Goal: Check status: Check status

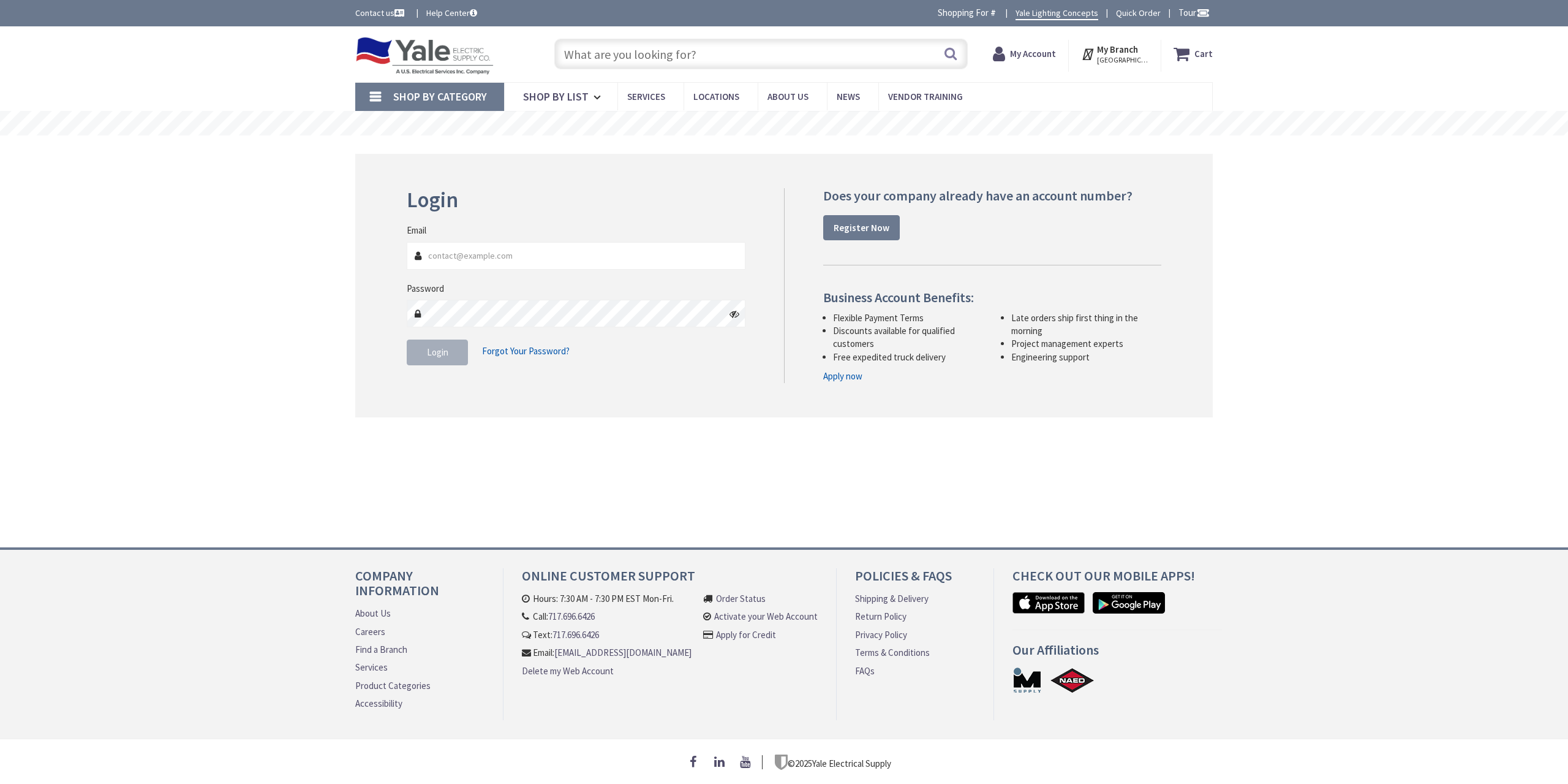
type input "[GEOGRAPHIC_DATA], [GEOGRAPHIC_DATA]"
type input "[EMAIL_ADDRESS][DOMAIN_NAME]"
click at [447, 354] on span "Login" at bounding box center [437, 352] width 21 height 12
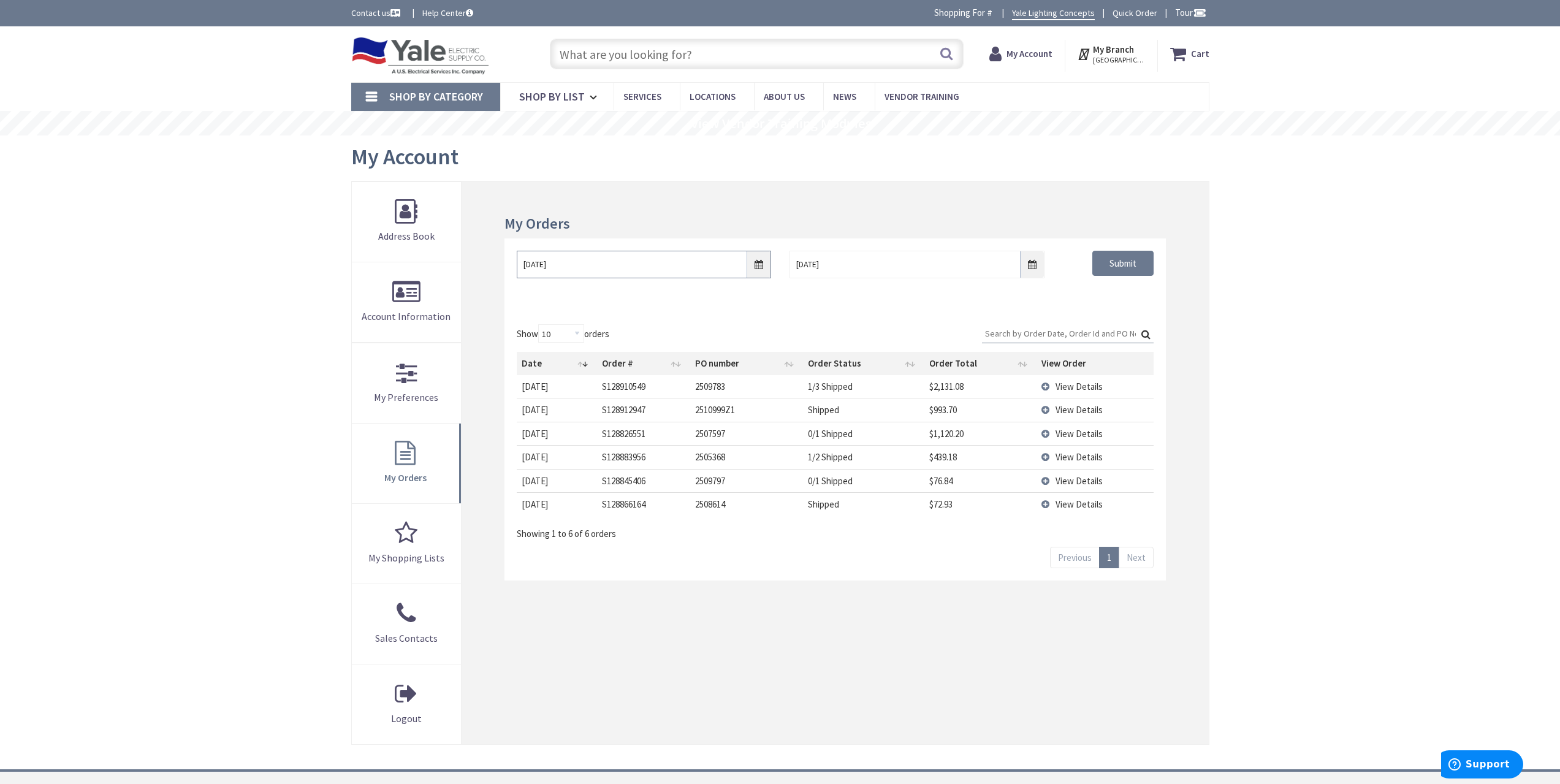
click at [750, 264] on input "9/26/2025" at bounding box center [644, 264] width 254 height 28
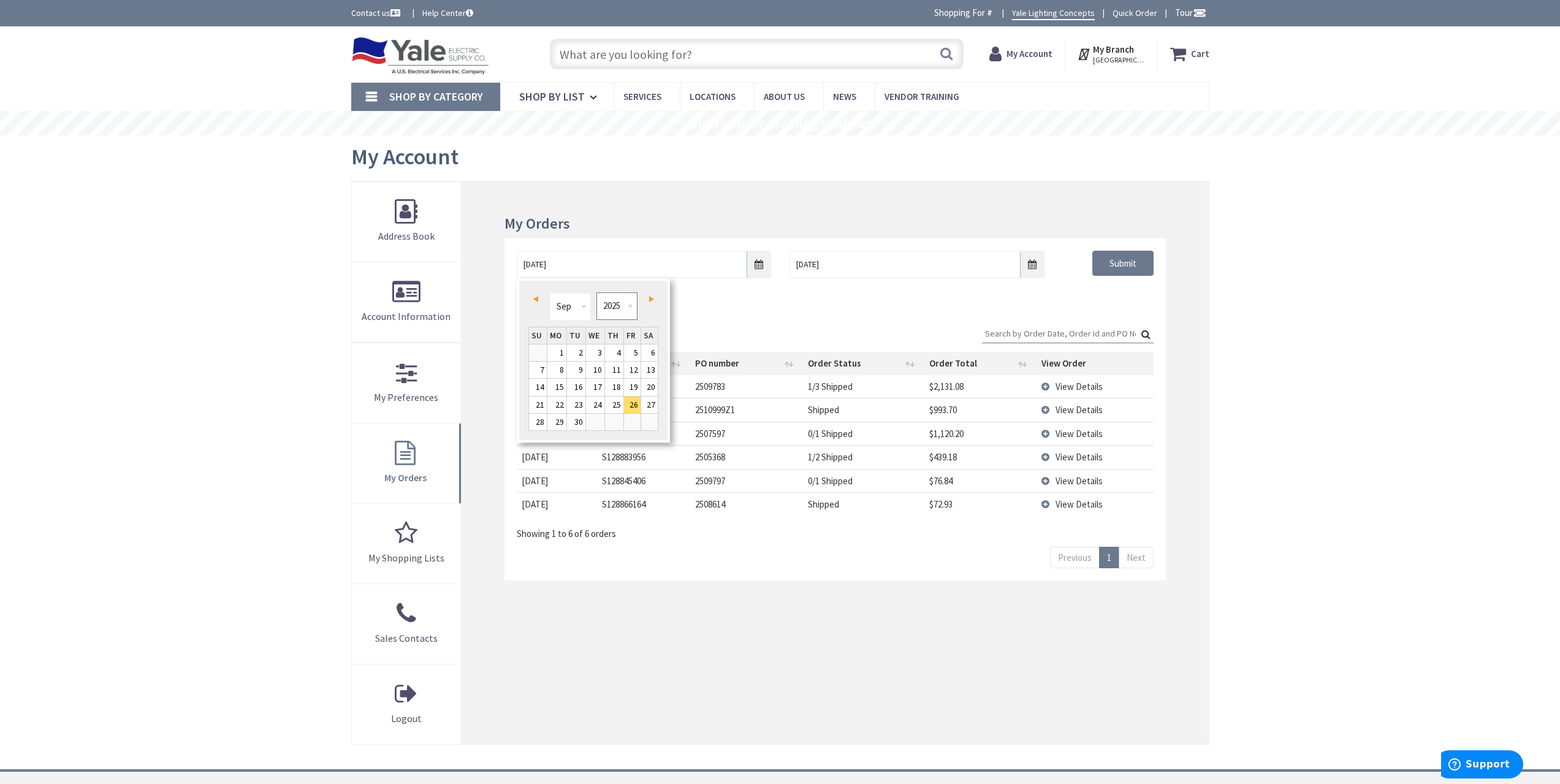
drag, startPoint x: 627, startPoint y: 308, endPoint x: 627, endPoint y: 317, distance: 9.0
click at [627, 308] on select "1980 1981 1982 1983 1984 1985 1986 1987 1988 1989 1990 1991 1992 1993 1994 1995…" at bounding box center [617, 306] width 41 height 28
type input "09/25/2021"
click at [1087, 286] on div "09/25/2021 10/3/2025 Submit" at bounding box center [834, 269] width 655 height 37
click at [1107, 264] on input "Submit" at bounding box center [1123, 263] width 61 height 25
